Goal: Share content

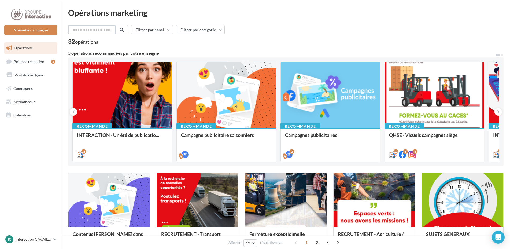
click at [105, 31] on input "text" at bounding box center [91, 29] width 47 height 9
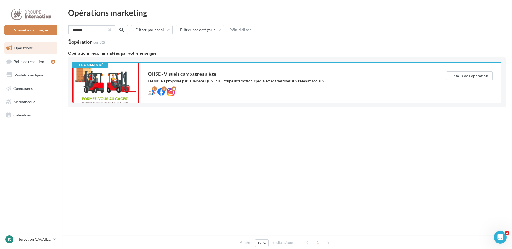
type input "*******"
click at [110, 29] on button "button" at bounding box center [109, 30] width 2 height 2
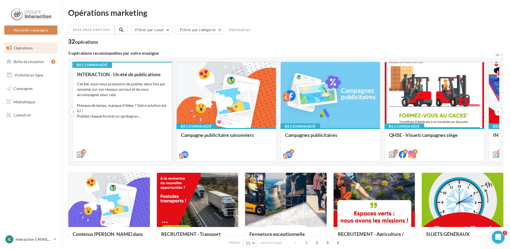
click at [129, 81] on div "Cet été, nous vous proposons de publier deux fois par semaine, sur vos réseaux …" at bounding box center [122, 100] width 91 height 38
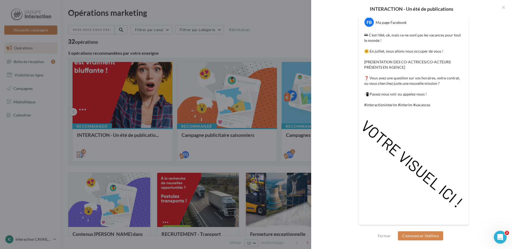
scroll to position [25, 0]
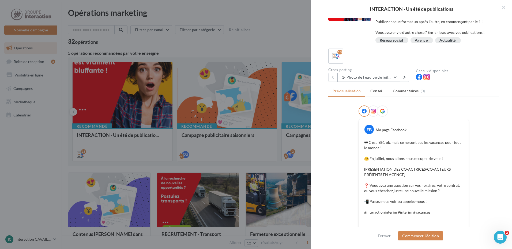
click at [386, 78] on button "1- Photo de l'équipe de juillet" at bounding box center [369, 77] width 63 height 9
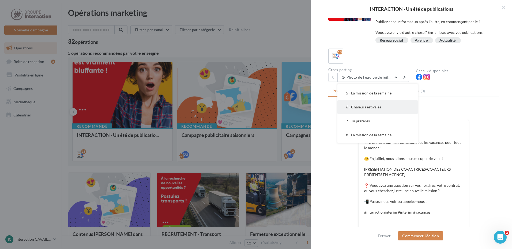
click at [380, 104] on button "6 - Chaleurs estivales" at bounding box center [378, 107] width 80 height 14
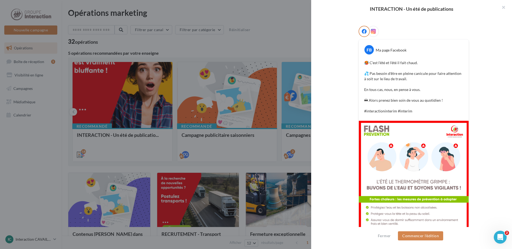
scroll to position [111, 0]
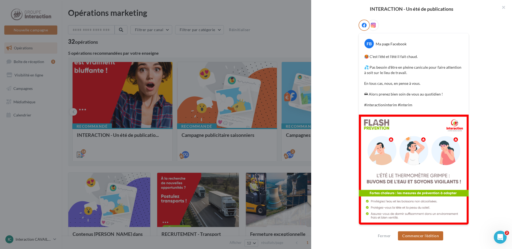
click at [416, 236] on button "Commencer l'édition" at bounding box center [420, 235] width 45 height 9
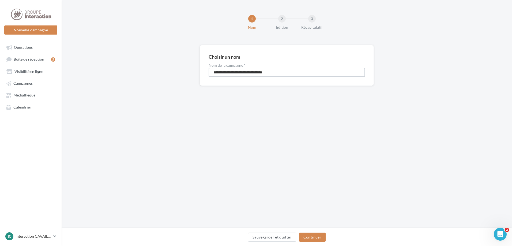
drag, startPoint x: 284, startPoint y: 74, endPoint x: 192, endPoint y: 68, distance: 91.5
click at [192, 68] on div "**********" at bounding box center [287, 74] width 451 height 58
type input "********"
click at [320, 236] on button "Continuer" at bounding box center [312, 237] width 27 height 9
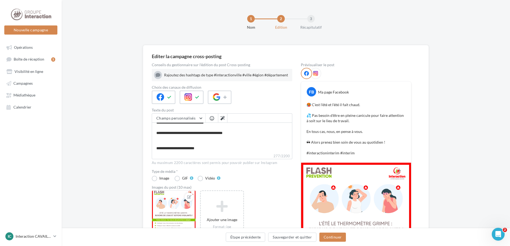
scroll to position [27, 0]
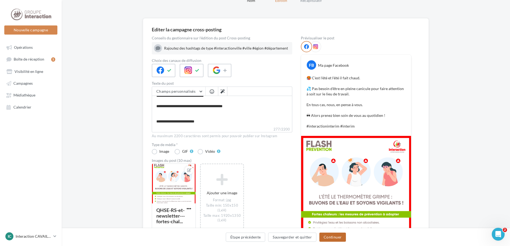
click at [341, 237] on button "Continuer" at bounding box center [332, 237] width 27 height 9
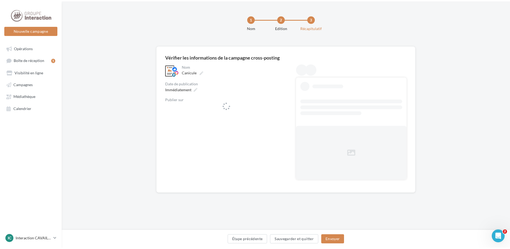
scroll to position [0, 0]
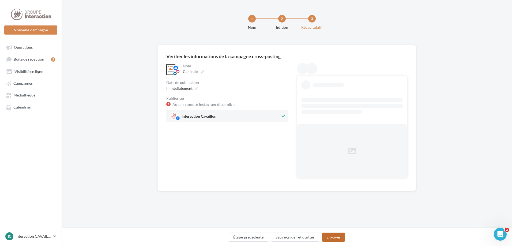
click at [341, 237] on button "Envoyer" at bounding box center [333, 237] width 23 height 9
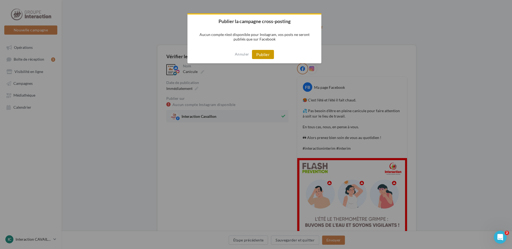
click at [264, 52] on button "Publier" at bounding box center [263, 54] width 22 height 9
